Goal: Information Seeking & Learning: Learn about a topic

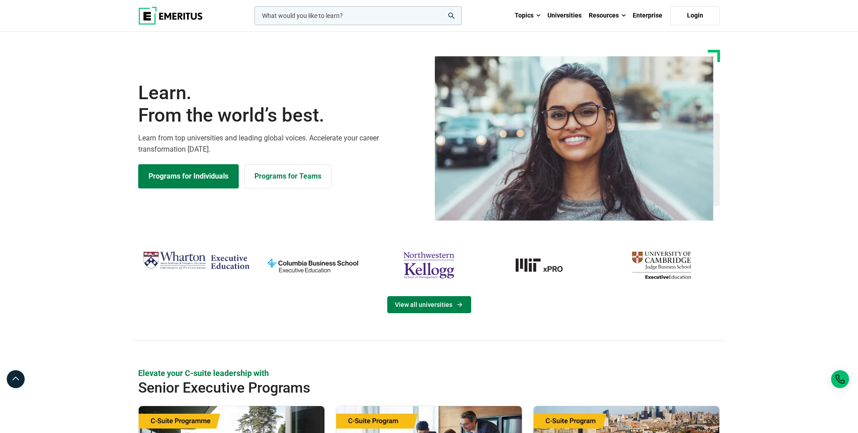
click at [417, 306] on link "View all universities" at bounding box center [429, 304] width 84 height 17
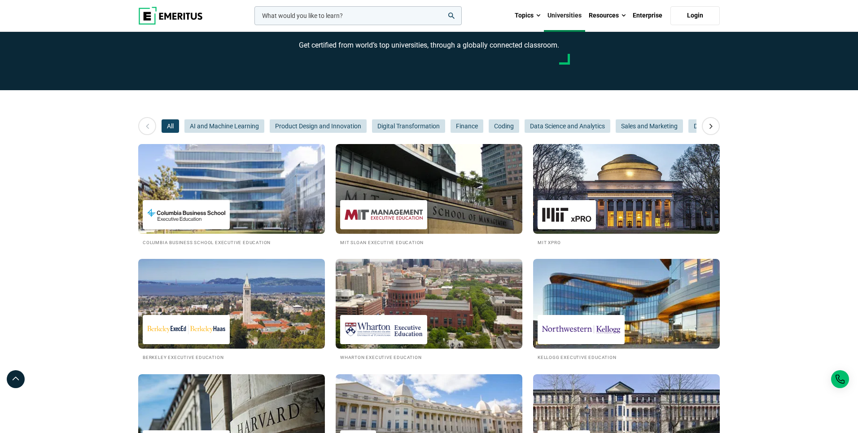
scroll to position [118, 0]
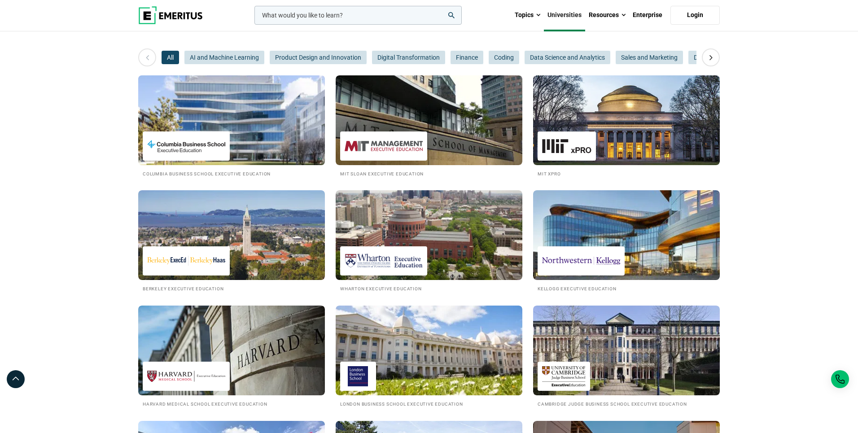
click at [261, 108] on img at bounding box center [231, 120] width 205 height 99
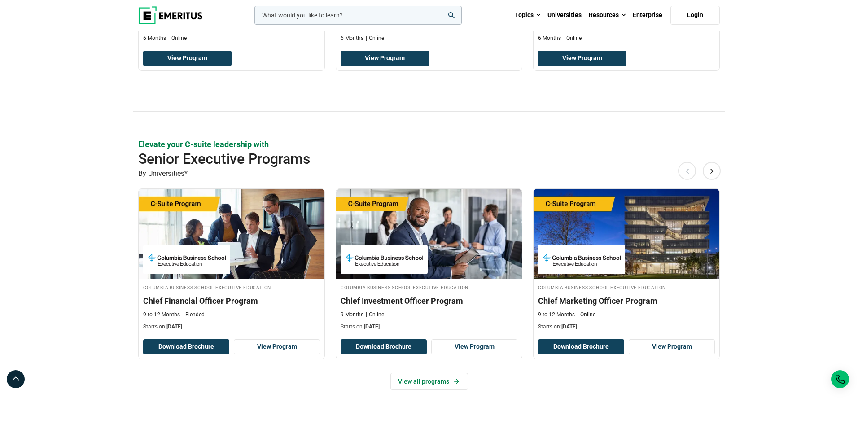
scroll to position [422, 0]
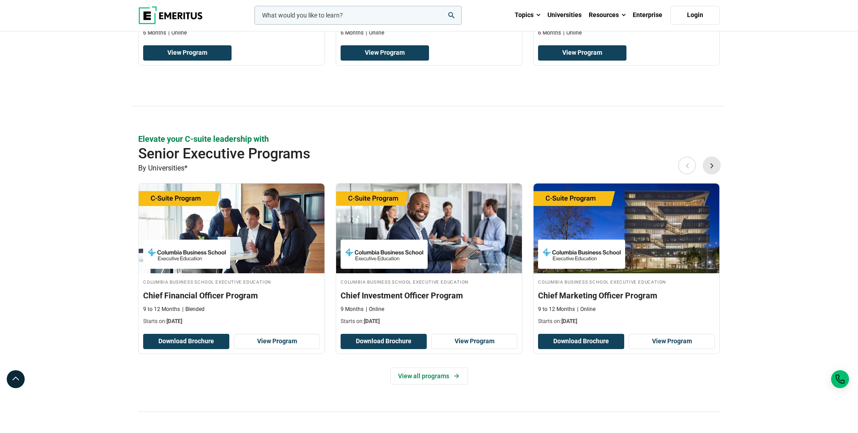
click at [711, 170] on button "Next" at bounding box center [712, 166] width 18 height 18
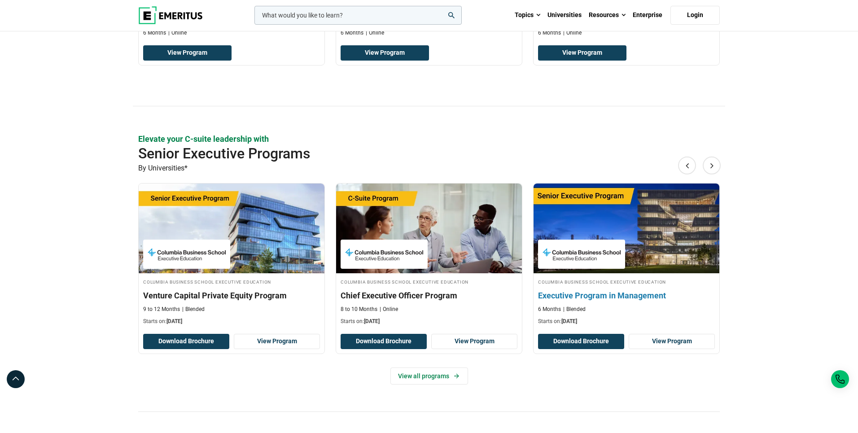
click at [648, 288] on div "Columbia Business School Executive Education Executive Program in Management 6 …" at bounding box center [626, 302] width 186 height 48
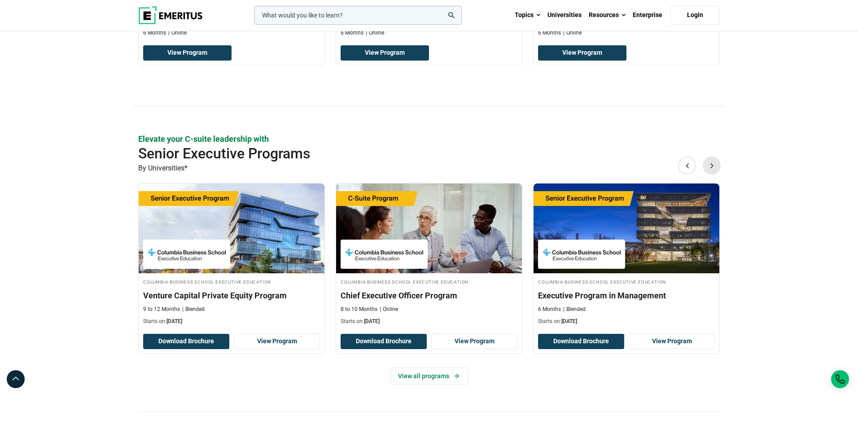
click at [714, 166] on button "Next" at bounding box center [712, 166] width 18 height 18
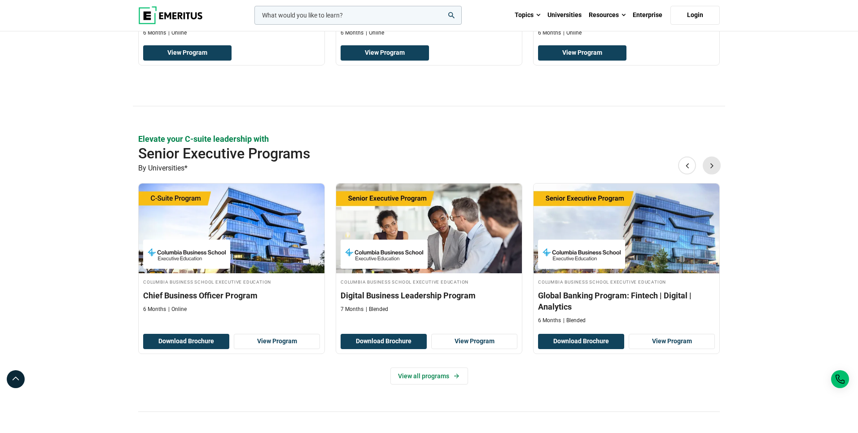
click at [714, 166] on button "Next" at bounding box center [712, 166] width 18 height 18
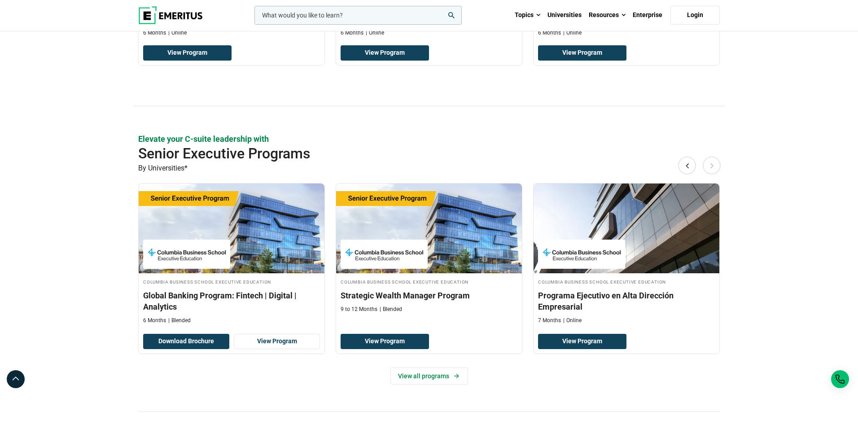
click at [714, 166] on button "Next" at bounding box center [712, 166] width 18 height 18
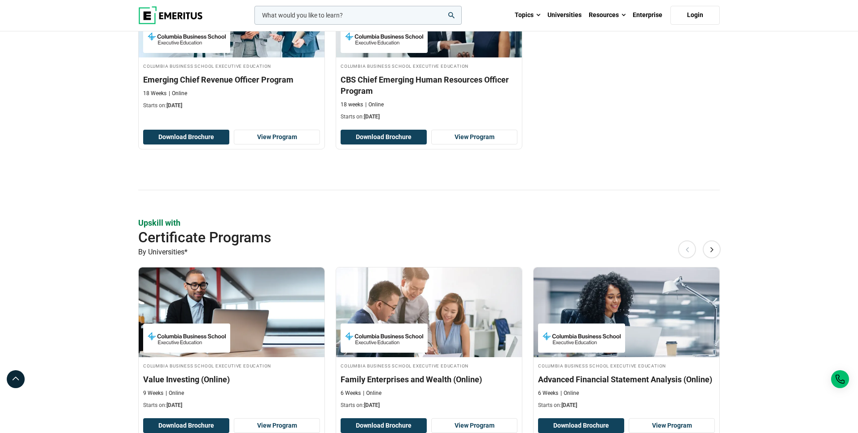
scroll to position [1014, 0]
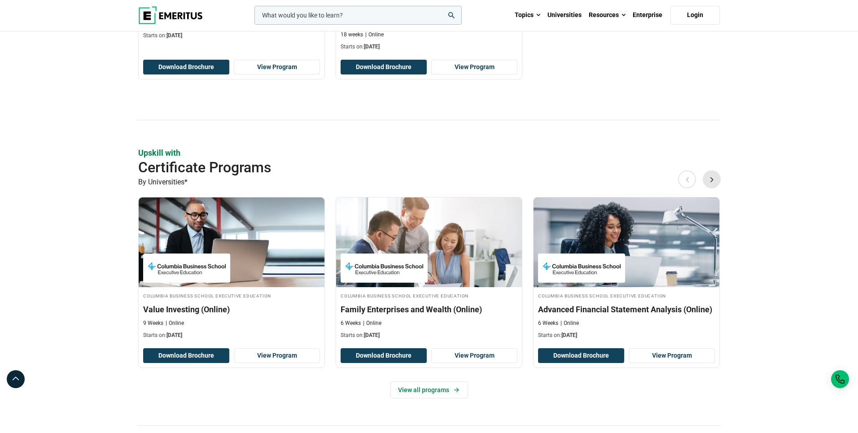
click at [713, 184] on button "Next" at bounding box center [712, 179] width 18 height 18
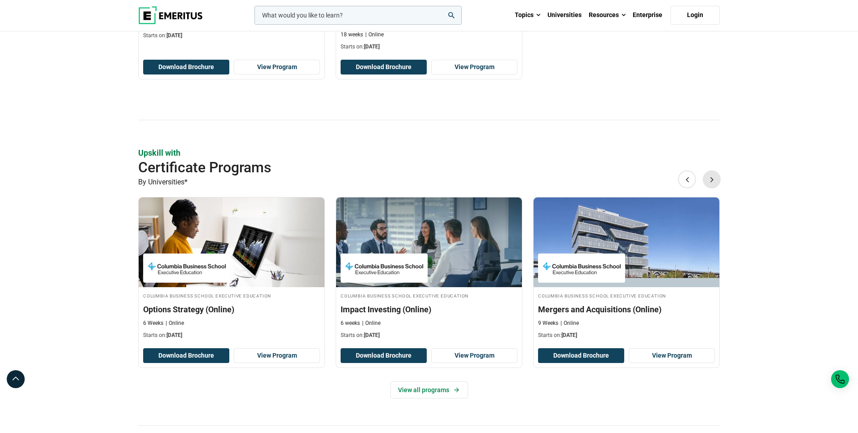
click at [713, 184] on button "Next" at bounding box center [712, 179] width 18 height 18
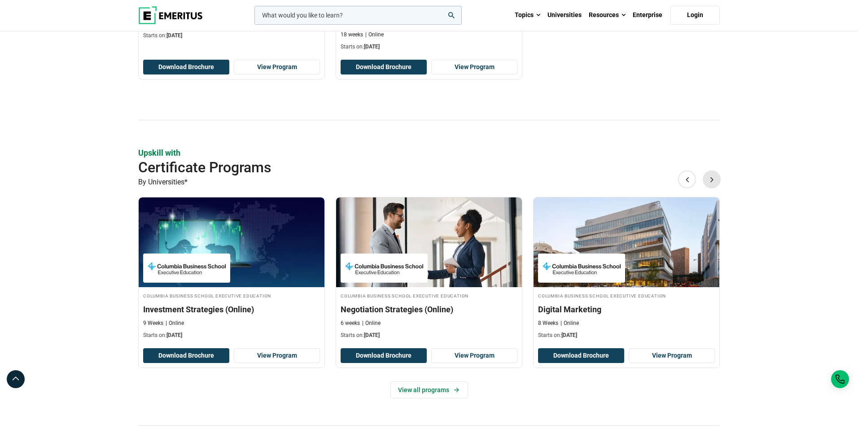
click at [713, 184] on button "Next" at bounding box center [712, 179] width 18 height 18
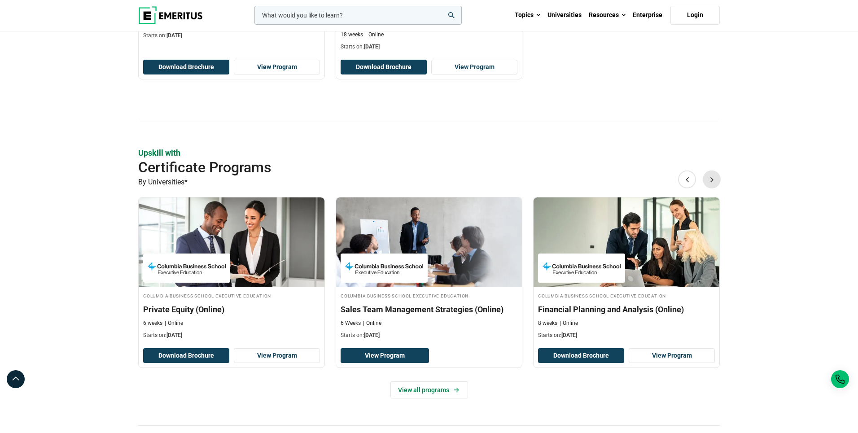
click at [713, 184] on button "Next" at bounding box center [712, 179] width 18 height 18
